Goal: Task Accomplishment & Management: Use online tool/utility

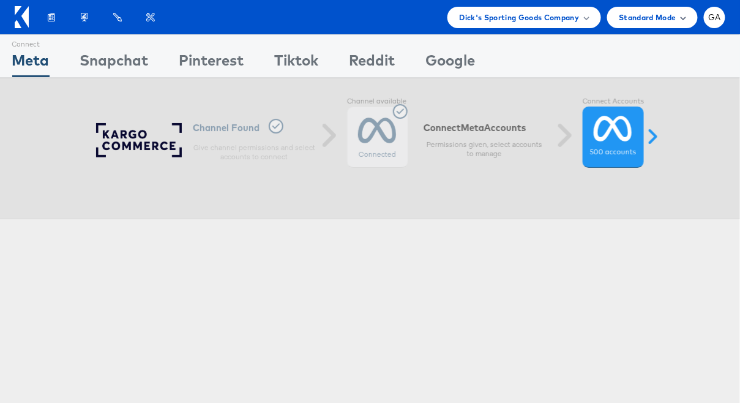
click at [645, 15] on span "Standard Mode" at bounding box center [647, 17] width 57 height 13
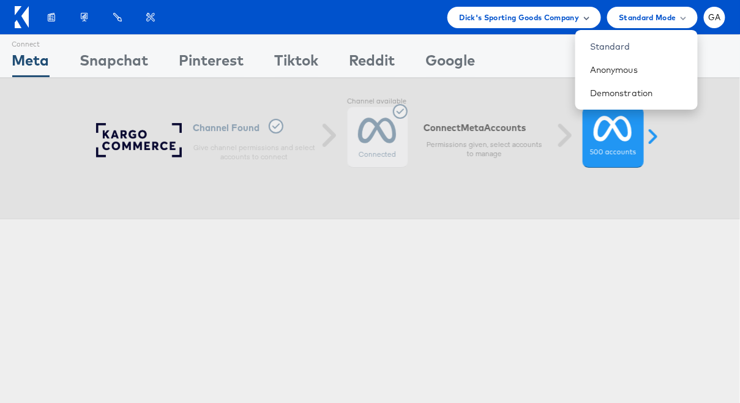
click at [564, 15] on span "Dick's Sporting Goods Company" at bounding box center [520, 17] width 120 height 13
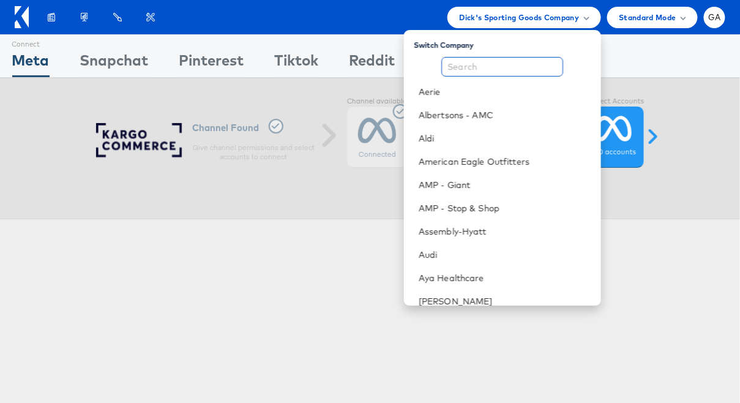
click at [510, 62] on input "text" at bounding box center [502, 67] width 122 height 20
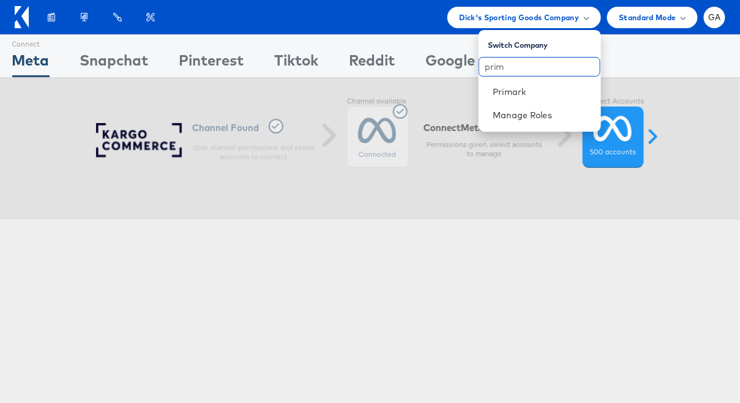
type input "prim"
click at [498, 95] on link "Primark" at bounding box center [542, 92] width 98 height 12
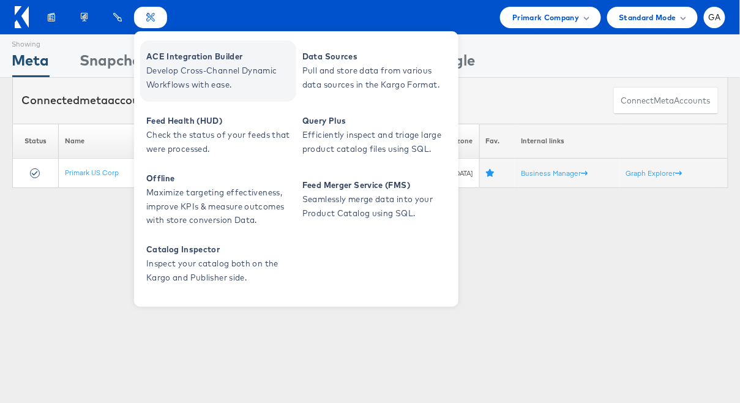
click at [166, 63] on span "ACE Integration Builder" at bounding box center [219, 57] width 147 height 14
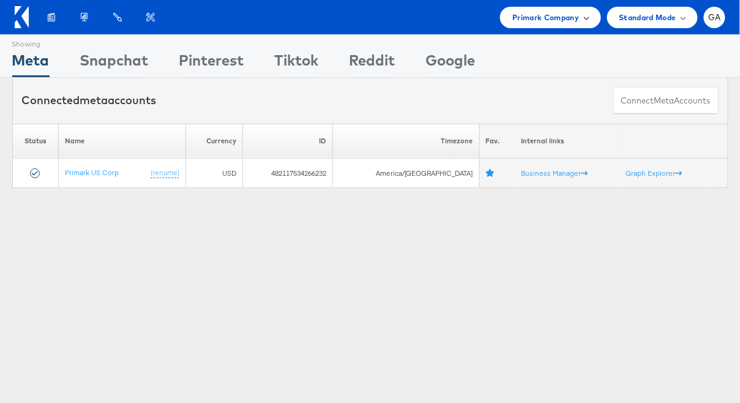
click at [559, 16] on span "Primark Company" at bounding box center [545, 17] width 67 height 13
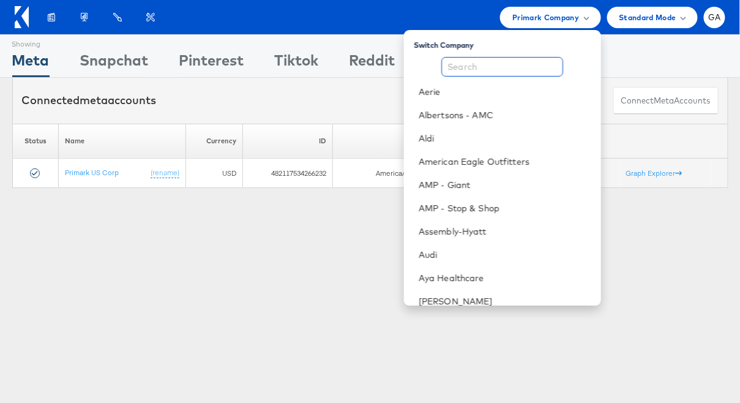
click at [513, 73] on input "text" at bounding box center [502, 67] width 122 height 20
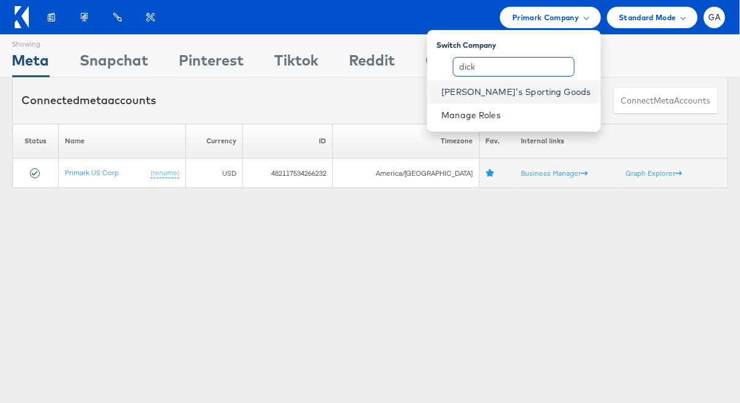
type input "dick"
click at [533, 90] on link "[PERSON_NAME]'s Sporting Goods" at bounding box center [516, 92] width 149 height 12
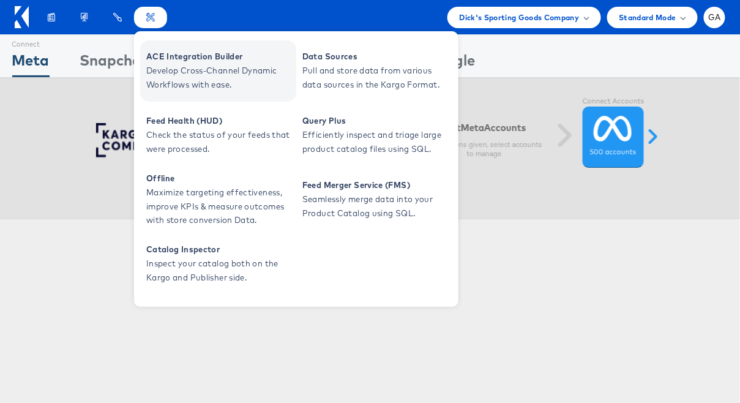
click at [214, 60] on span "ACE Integration Builder" at bounding box center [219, 57] width 147 height 14
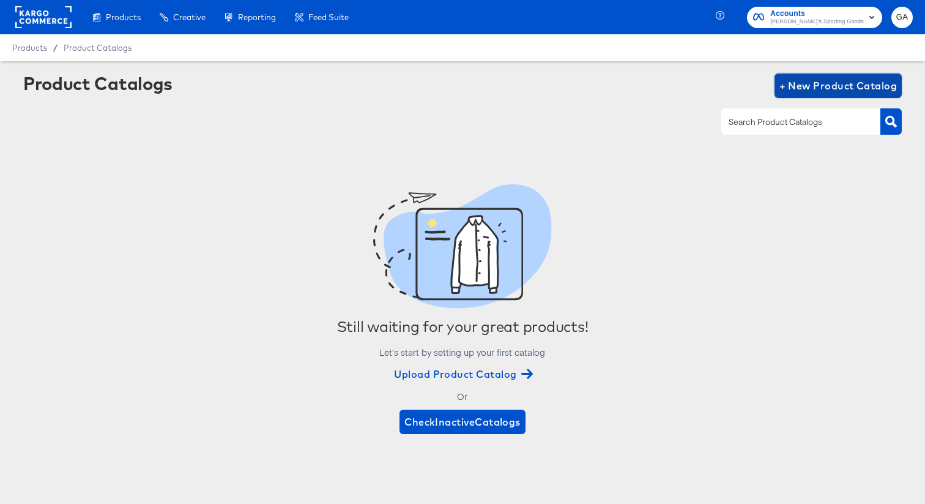
click at [831, 79] on span "+ New Product Catalog" at bounding box center [839, 85] width 118 height 17
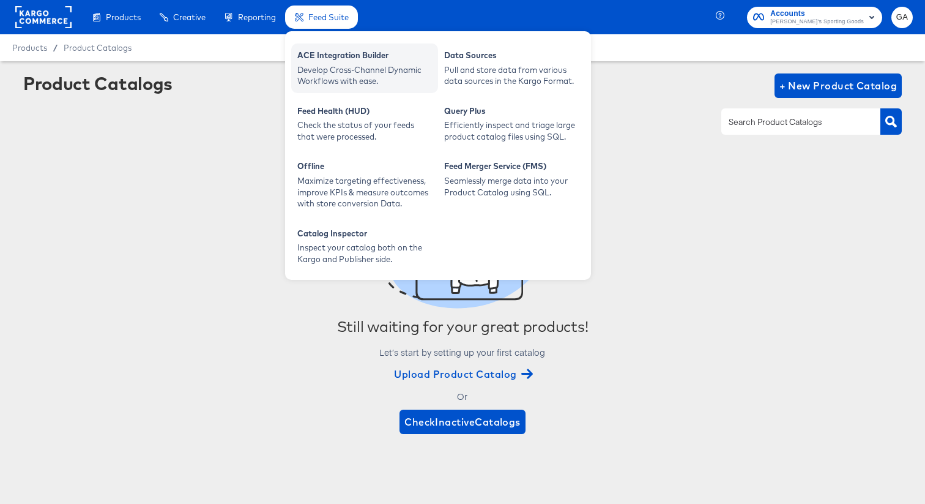
click at [332, 65] on div "Develop Cross-Channel Dynamic Workflows with ease." at bounding box center [364, 75] width 135 height 23
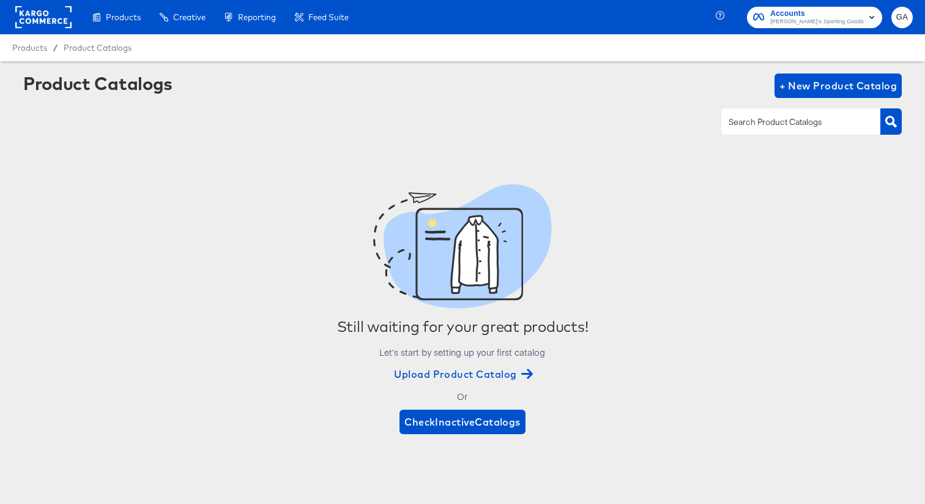
click at [648, 150] on div "Product Catalogs + New Product Catalog Still waiting for your great products! L…" at bounding box center [462, 266] width 879 height 387
click at [835, 85] on span "+ New Product Catalog" at bounding box center [839, 85] width 118 height 17
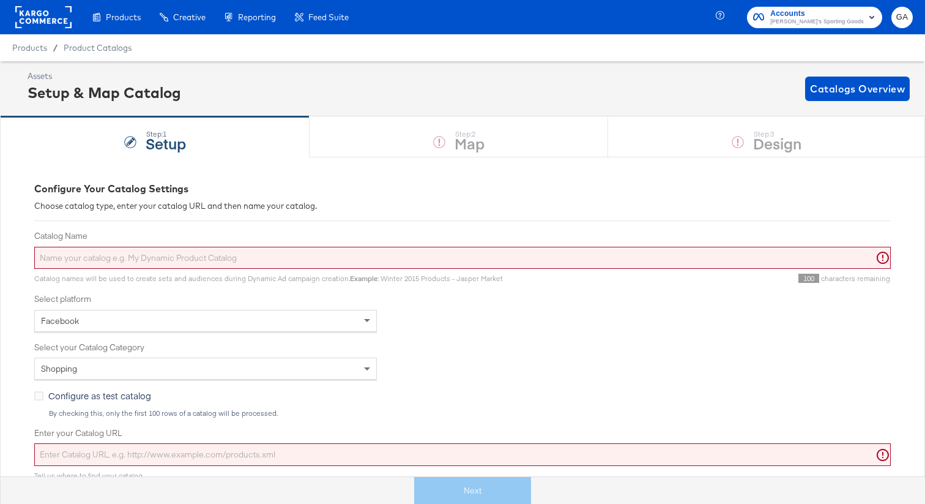
click at [126, 262] on input "Catalog Name" at bounding box center [462, 258] width 857 height 23
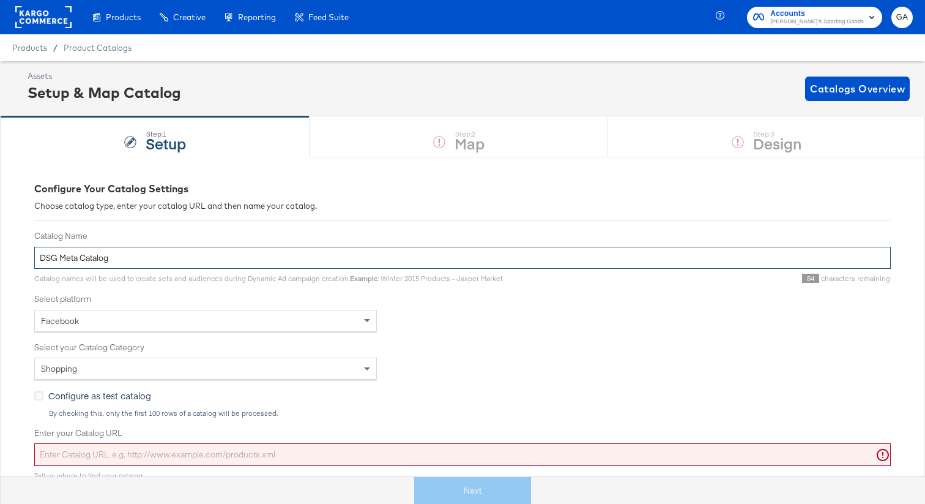
type input "DSG Meta Catalog"
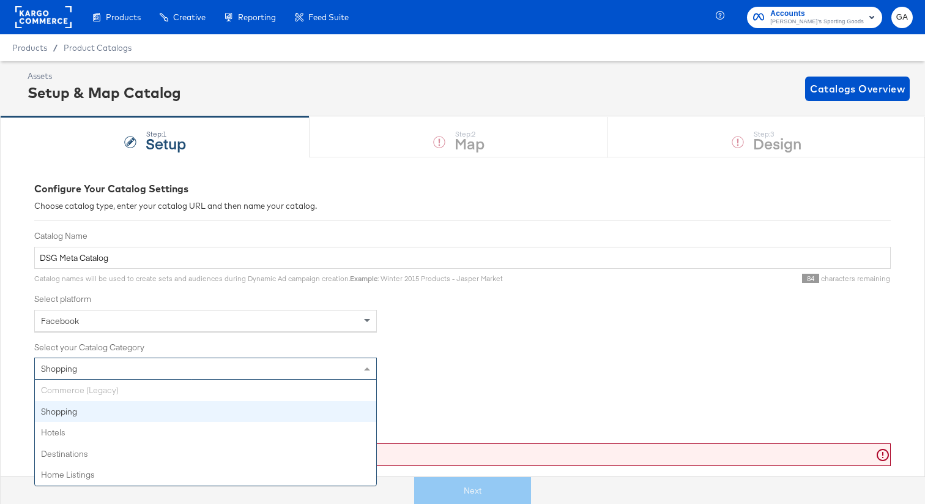
click at [112, 366] on div "Shopping" at bounding box center [206, 368] width 342 height 21
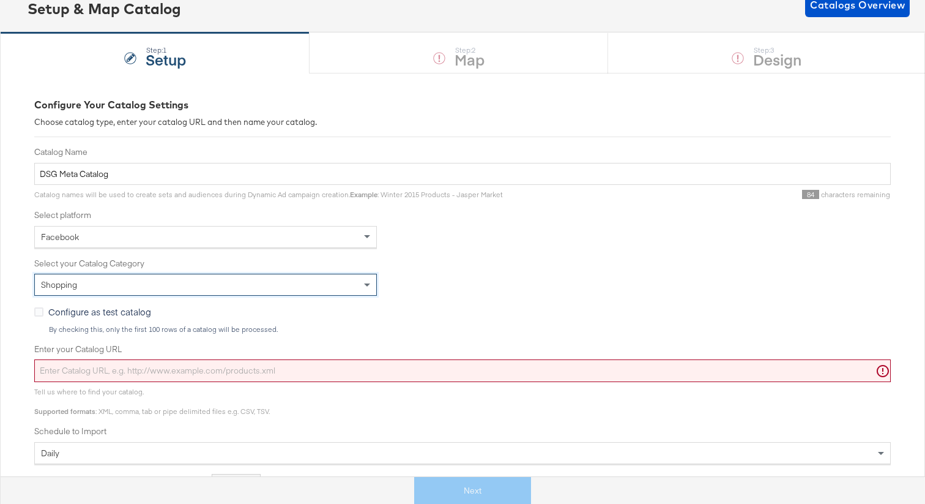
scroll to position [86, 0]
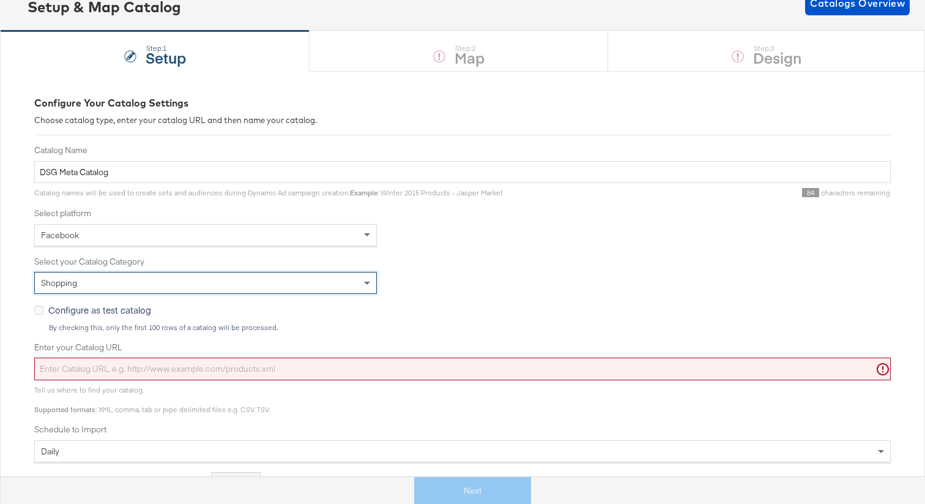
click at [285, 375] on input "Enter your Catalog URL" at bounding box center [462, 368] width 857 height 23
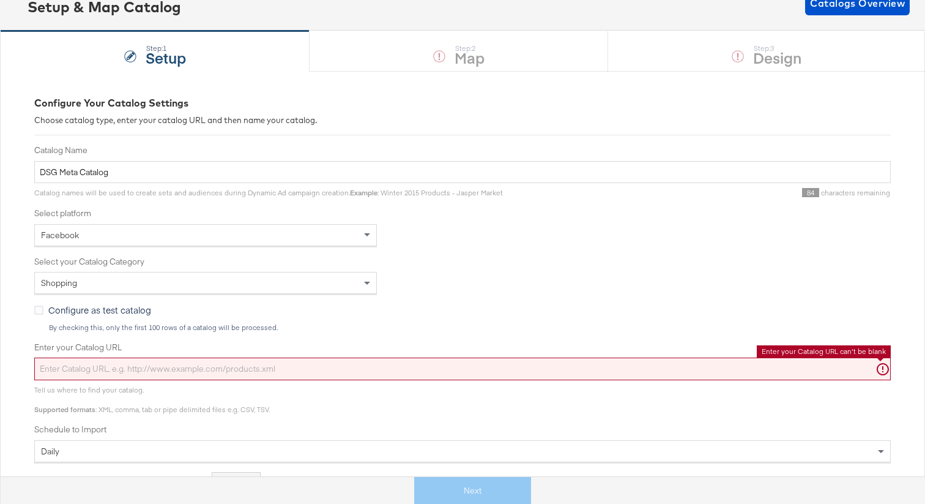
paste input "https://ace.stitcherads.com/exports/1491/universal/none/universal/export.tsv.gz"
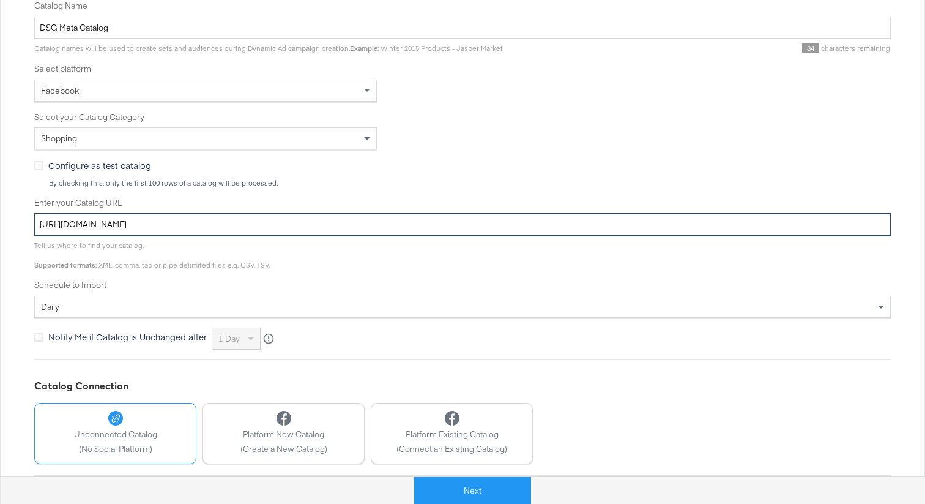
scroll to position [234, 0]
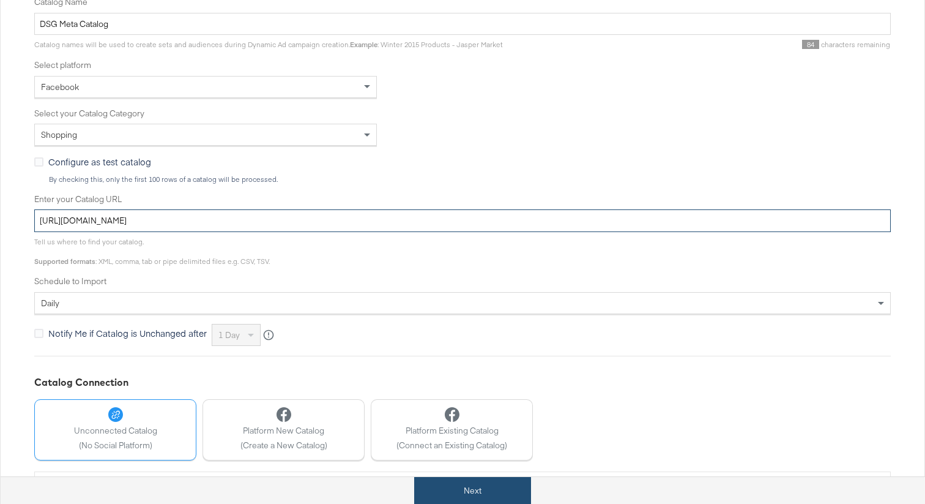
type input "https://ace.stitcherads.com/exports/1491/universal/none/universal/export.tsv.gz"
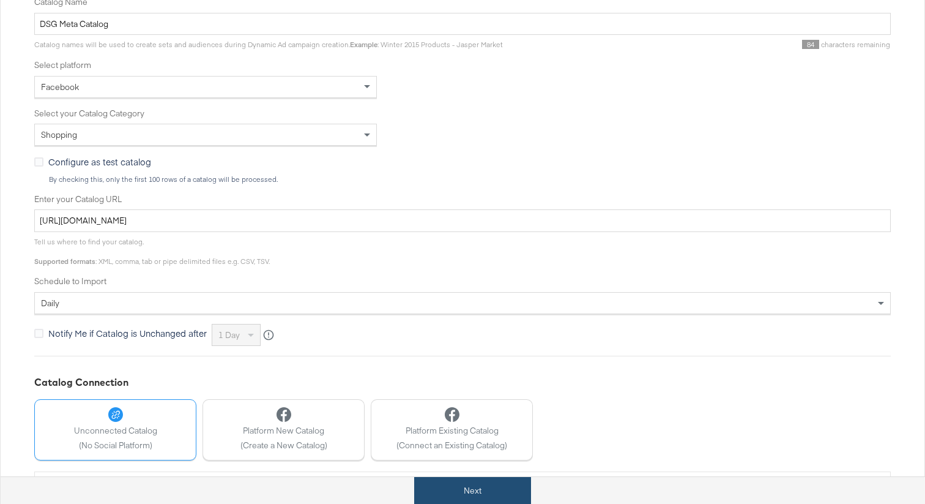
click at [450, 485] on button "Next" at bounding box center [472, 491] width 117 height 28
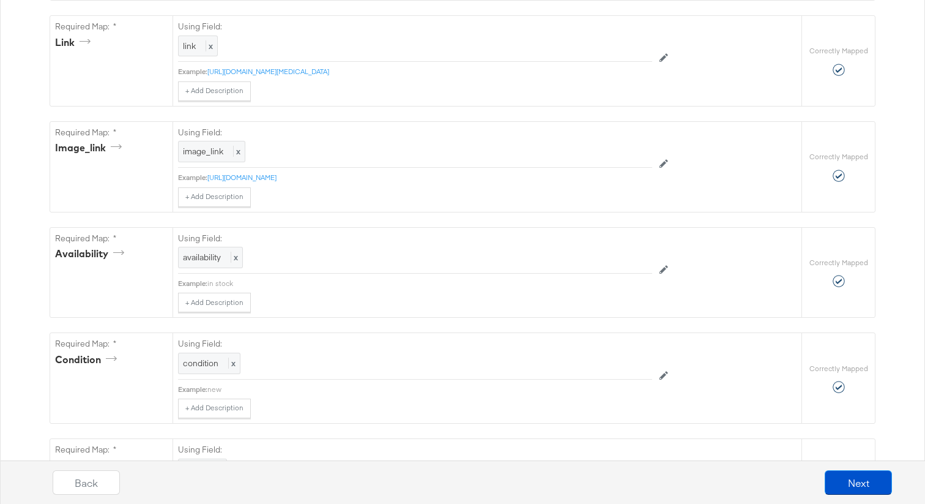
scroll to position [899, 0]
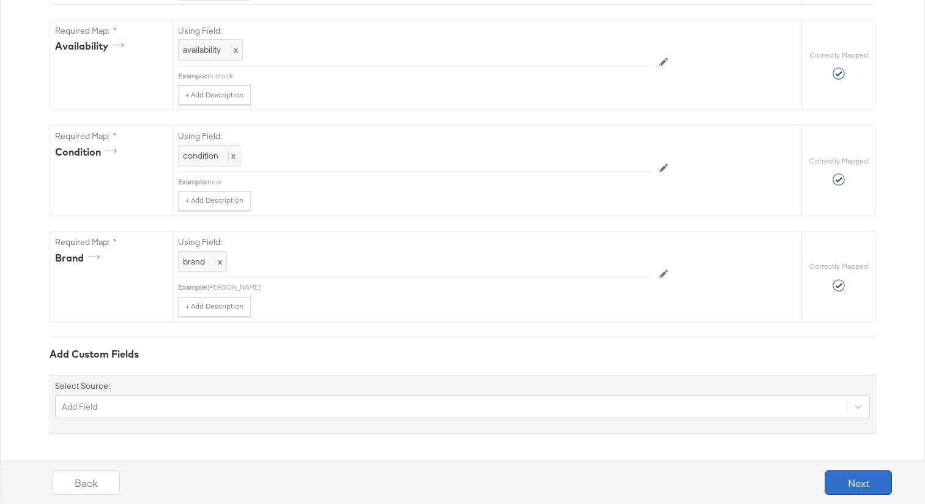
click at [851, 479] on button "Next" at bounding box center [858, 482] width 67 height 24
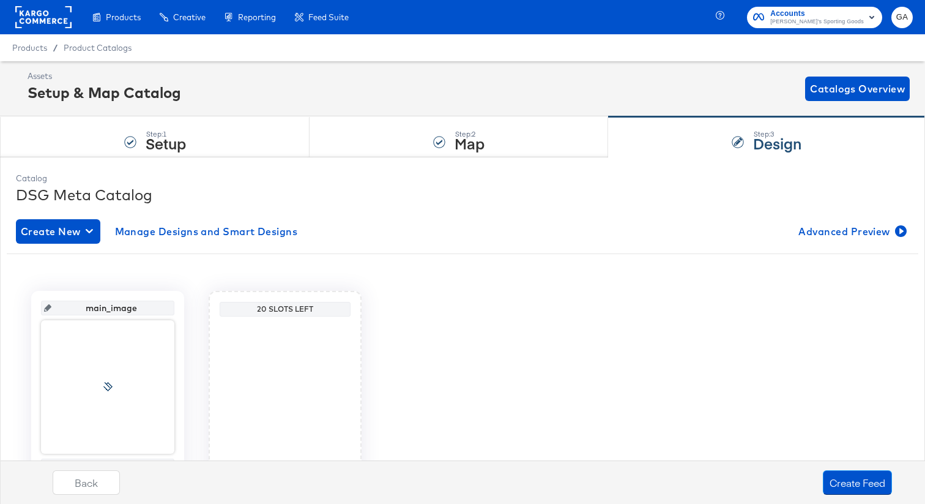
scroll to position [80, 0]
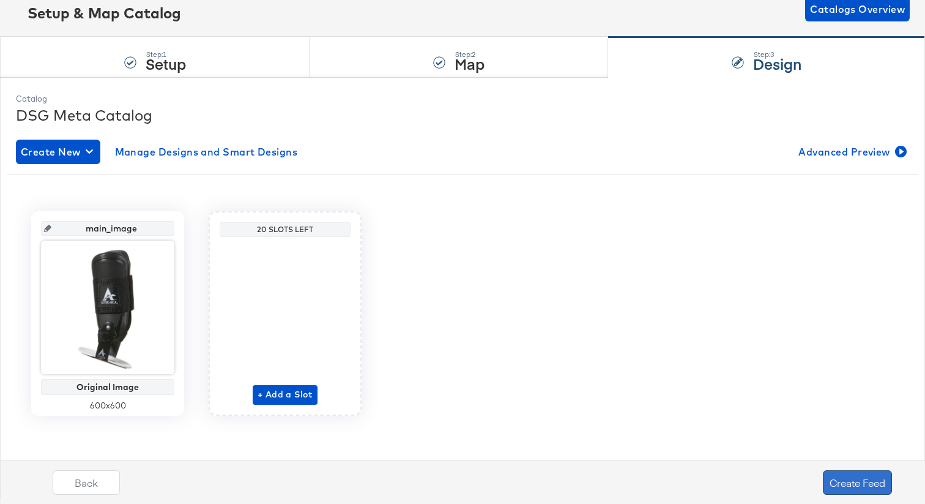
click at [843, 476] on button "Create Feed" at bounding box center [857, 482] width 69 height 24
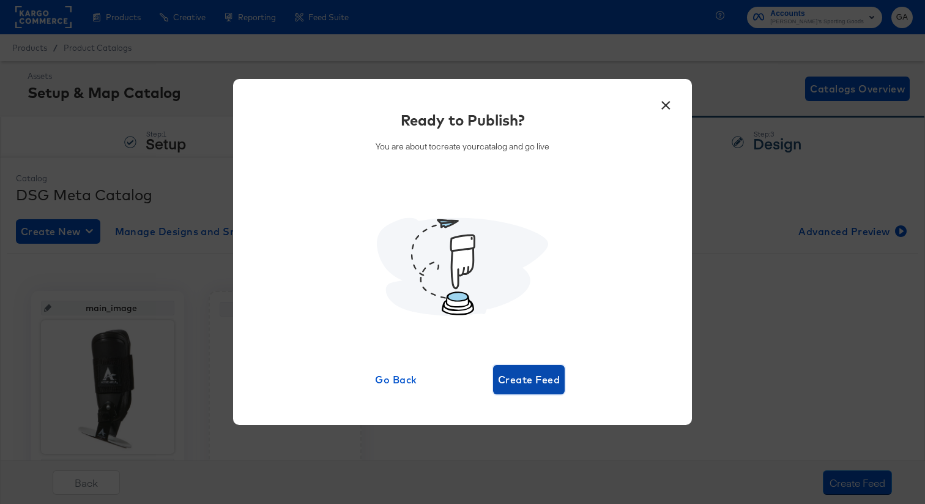
click at [515, 380] on span "Create Feed" at bounding box center [529, 379] width 62 height 17
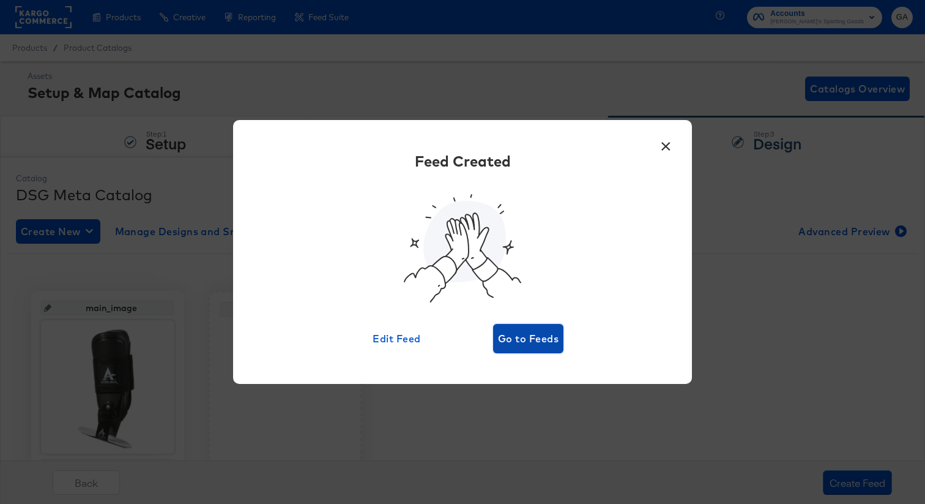
click at [549, 340] on span "Go to Feeds" at bounding box center [528, 338] width 61 height 17
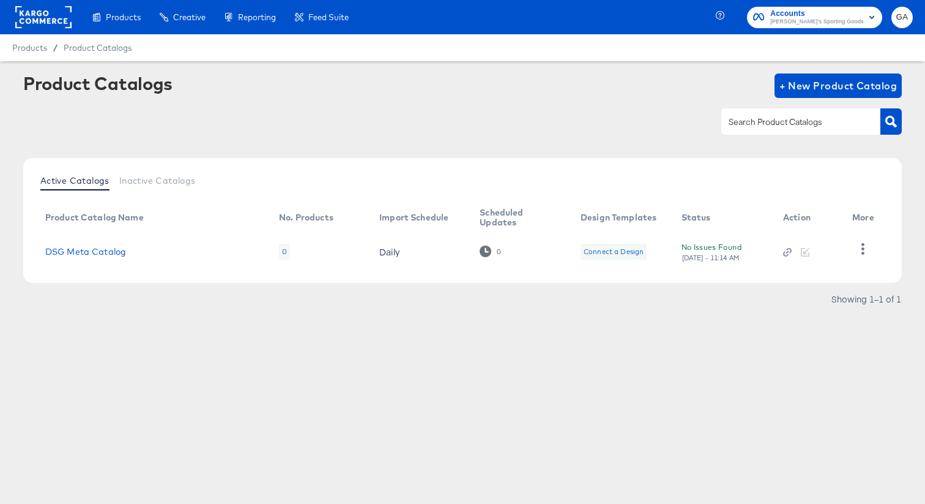
click at [540, 117] on div at bounding box center [462, 122] width 879 height 28
click at [41, 24] on rect at bounding box center [43, 17] width 56 height 22
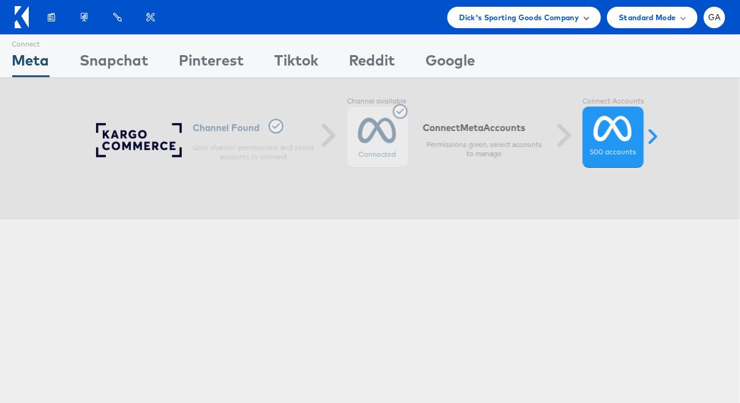
click at [556, 15] on span "Dick's Sporting Goods Company" at bounding box center [520, 17] width 120 height 13
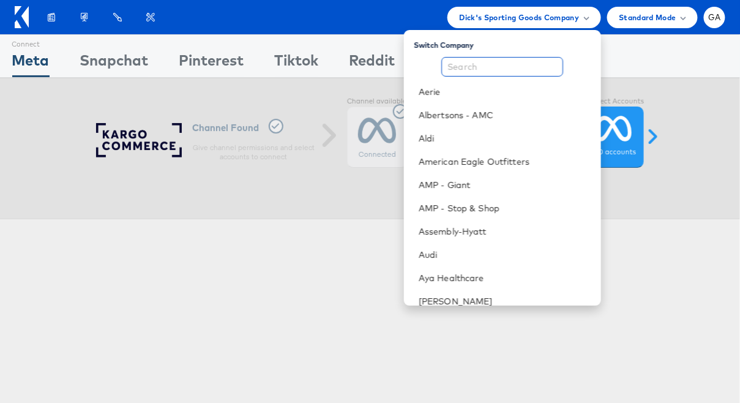
click at [517, 70] on input "text" at bounding box center [502, 67] width 122 height 20
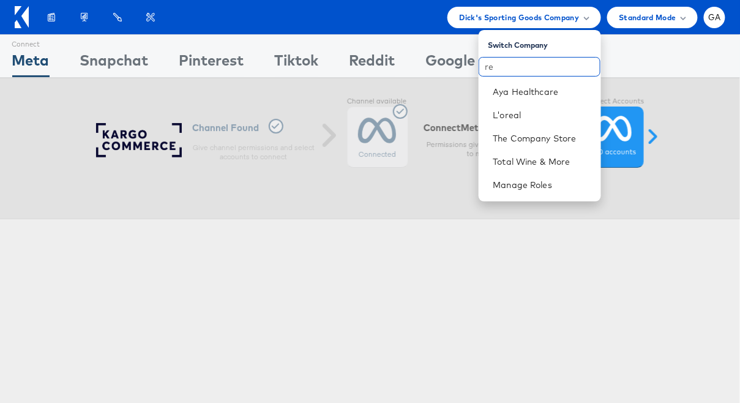
type input "r"
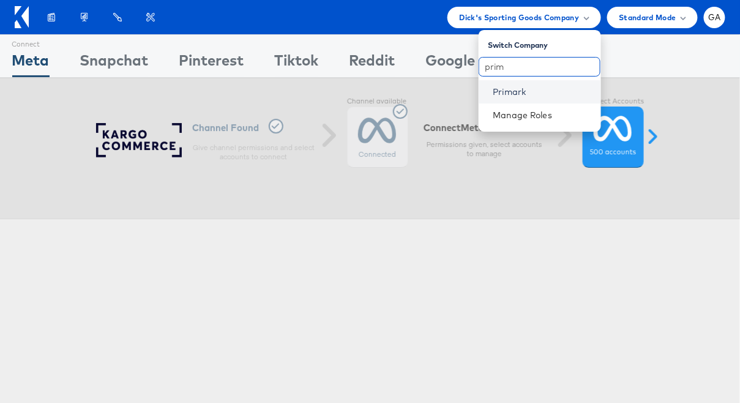
type input "prim"
click at [510, 97] on link "Primark" at bounding box center [542, 92] width 98 height 12
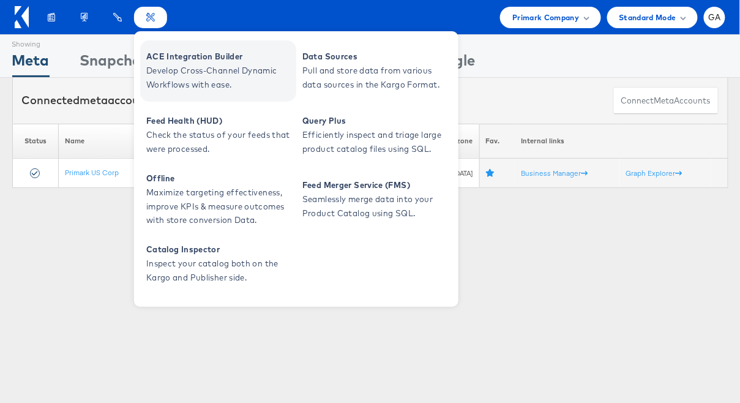
click at [168, 56] on span "ACE Integration Builder" at bounding box center [219, 57] width 147 height 14
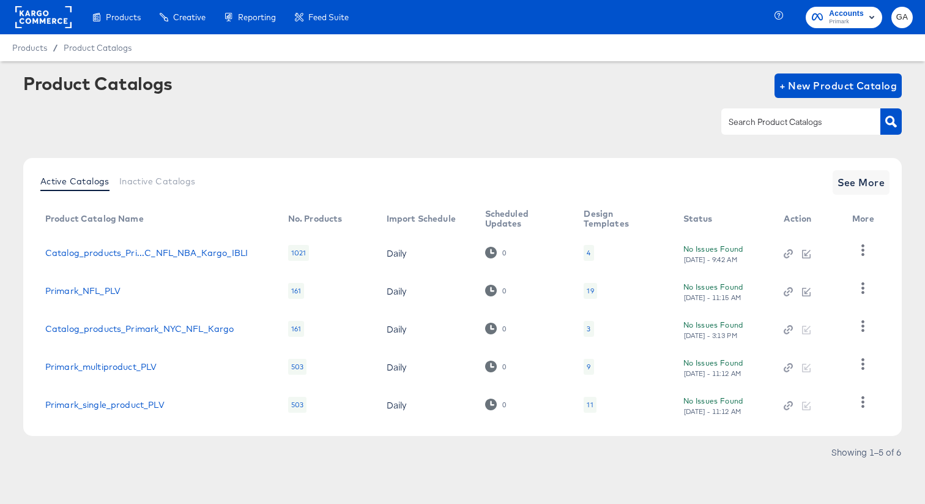
scroll to position [1, 0]
click at [861, 400] on icon "button" at bounding box center [864, 402] width 12 height 12
click at [824, 341] on div "HUD Checks (Internal)" at bounding box center [813, 341] width 122 height 20
click at [416, 124] on div at bounding box center [462, 122] width 879 height 28
